Goal: Information Seeking & Learning: Check status

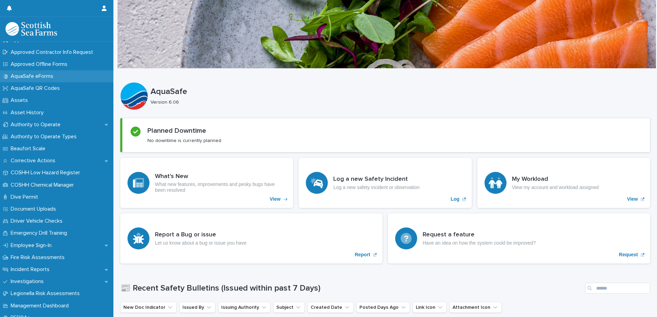
scroll to position [103, 0]
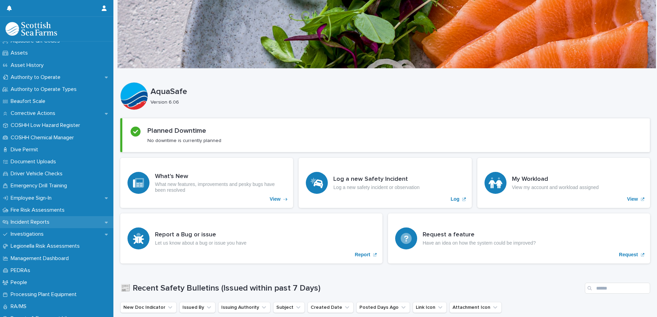
click at [44, 222] on p "Incident Reports" at bounding box center [31, 222] width 47 height 7
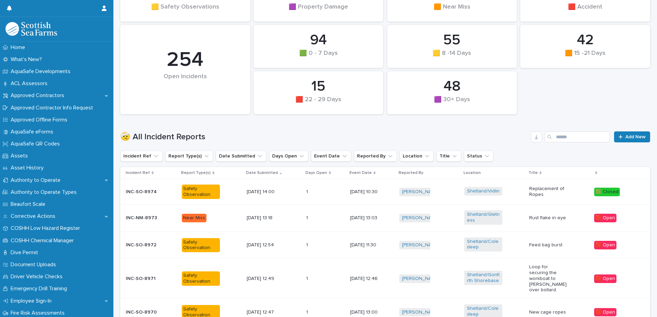
scroll to position [137, 0]
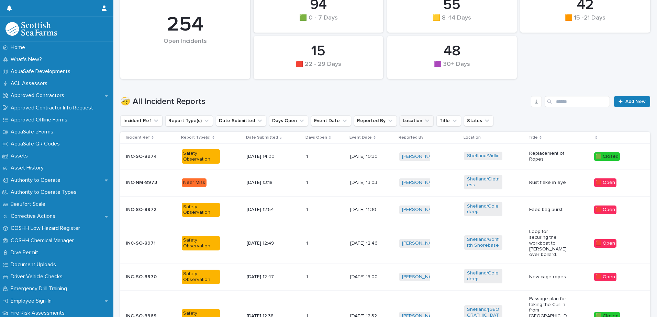
click at [399, 121] on button "Location" at bounding box center [416, 120] width 34 height 11
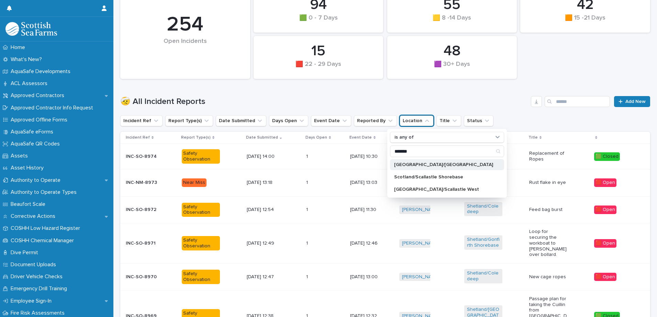
type input "*******"
click at [431, 164] on p "[GEOGRAPHIC_DATA]/[GEOGRAPHIC_DATA]" at bounding box center [443, 164] width 99 height 5
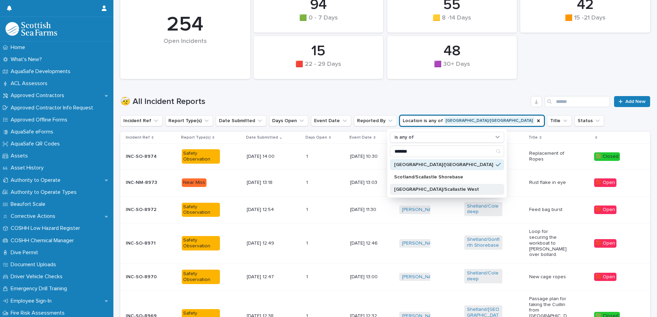
click at [433, 177] on p "Scotland/Scallastle Shorebase" at bounding box center [443, 177] width 99 height 5
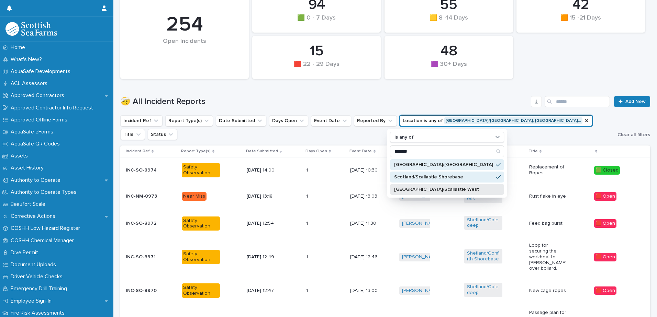
click at [434, 191] on p "[GEOGRAPHIC_DATA]/Scallastle West" at bounding box center [443, 189] width 99 height 5
click at [376, 96] on div "🤕 All Incident Reports Add New" at bounding box center [385, 101] width 530 height 11
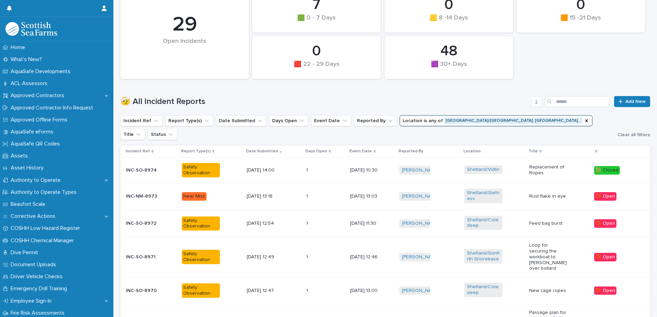
click at [547, 104] on icon "Search" at bounding box center [549, 102] width 4 height 4
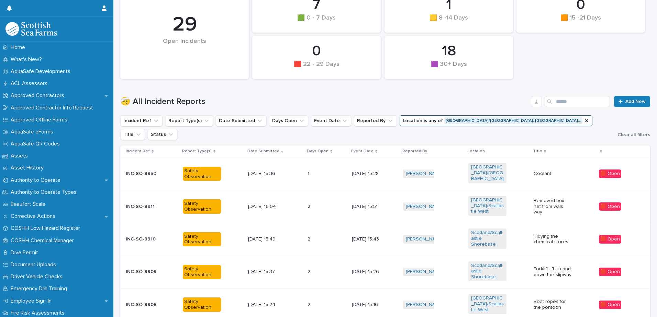
scroll to position [118, 0]
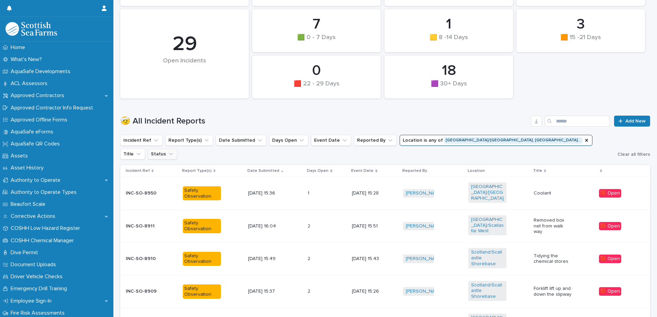
click at [177, 149] on button "Status" at bounding box center [163, 154] width 30 height 11
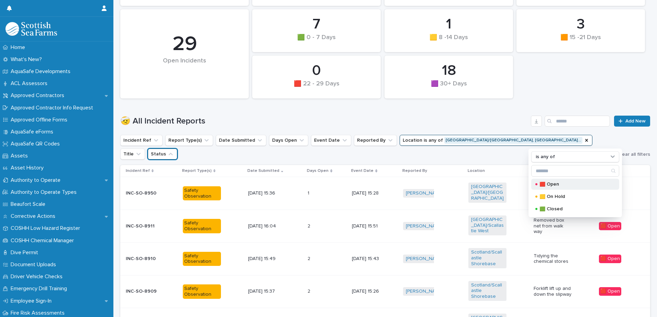
click at [548, 183] on p "🟥 Open" at bounding box center [573, 184] width 69 height 5
click at [412, 115] on div "🤕 All Incident Reports Add New" at bounding box center [385, 118] width 530 height 33
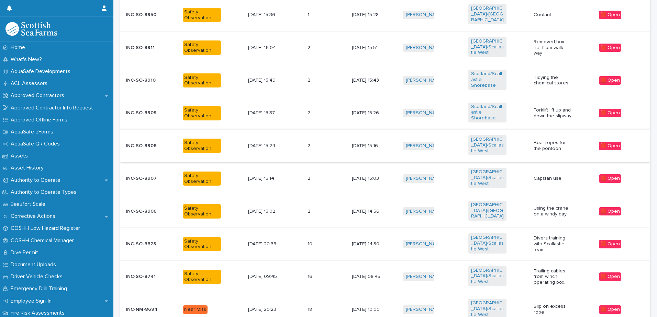
scroll to position [301, 0]
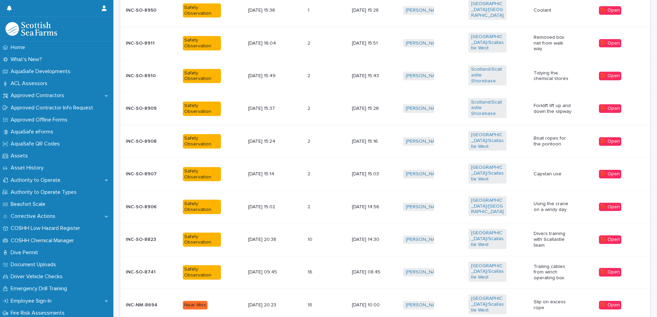
drag, startPoint x: 171, startPoint y: 285, endPoint x: 170, endPoint y: 288, distance: 3.6
click at [170, 288] on div "30" at bounding box center [172, 289] width 25 height 8
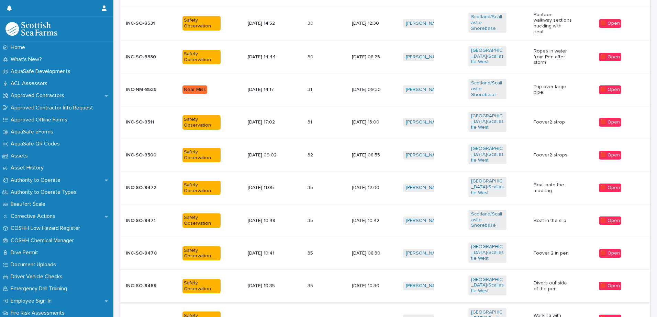
scroll to position [655, 0]
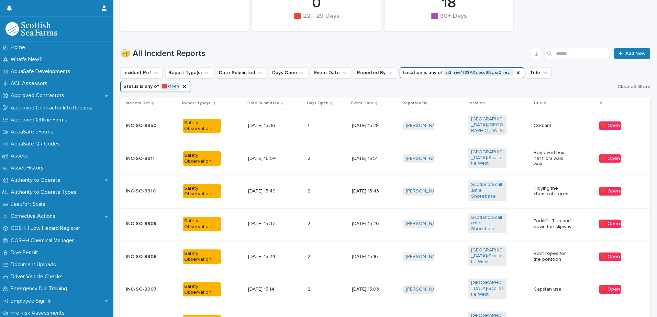
scroll to position [301, 0]
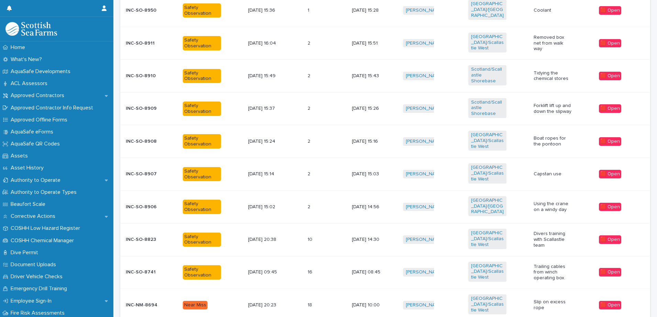
click at [397, 286] on div "Loading... Saving… Loading... Saving… 3 🟧 15 -21 Days 7 🟩 0 - 7 Days 0 🟪 Proper…" at bounding box center [385, 65] width 536 height 595
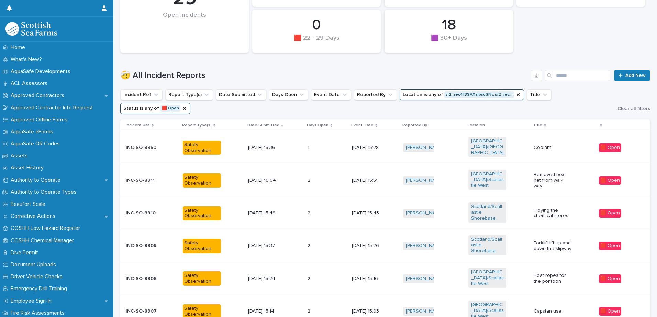
scroll to position [95, 0]
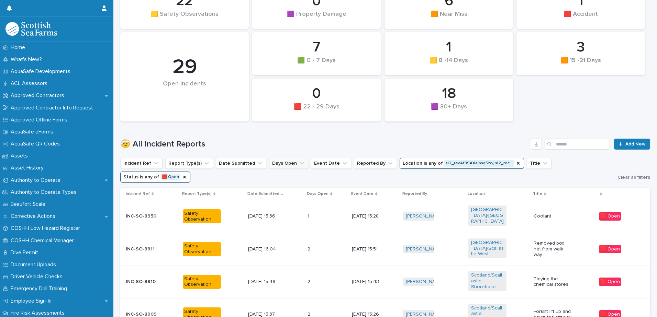
click at [298, 165] on icon "Days Open" at bounding box center [301, 163] width 7 height 7
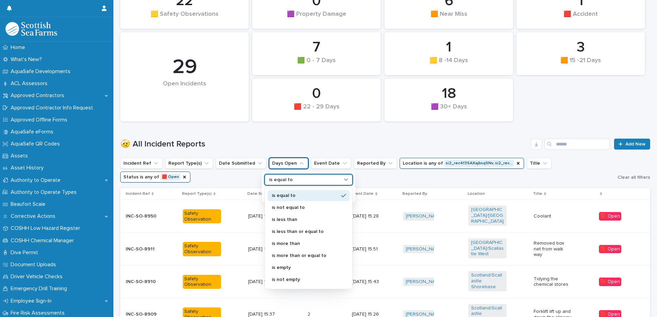
click at [298, 183] on div "is equal to" at bounding box center [304, 180] width 76 height 7
click at [282, 245] on p "is more than" at bounding box center [305, 243] width 67 height 5
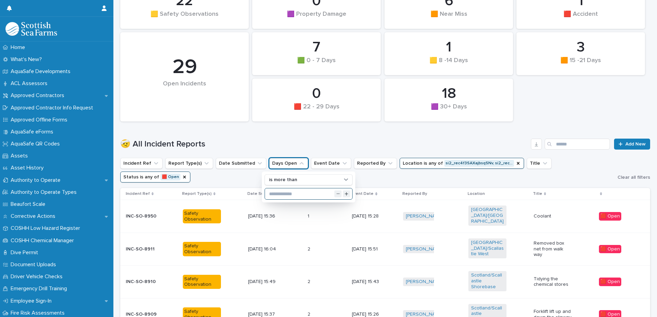
click at [285, 194] on input "text" at bounding box center [308, 194] width 87 height 11
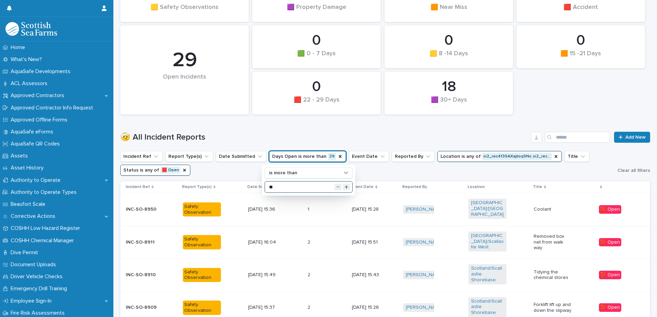
type input "**"
click at [273, 137] on h1 "🤕 All Incident Reports" at bounding box center [324, 138] width 408 height 10
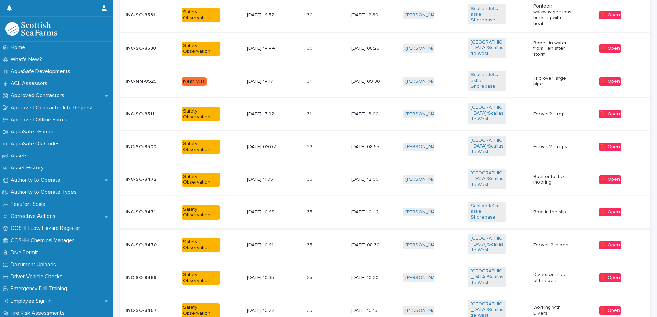
scroll to position [308, 0]
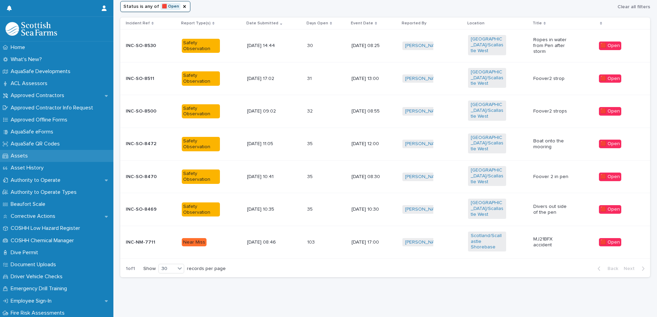
scroll to position [232, 0]
